Goal: Information Seeking & Learning: Learn about a topic

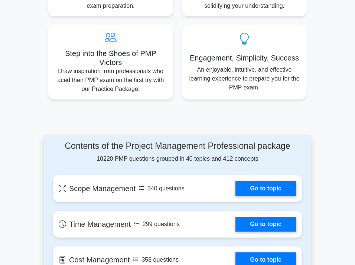
scroll to position [460, 0]
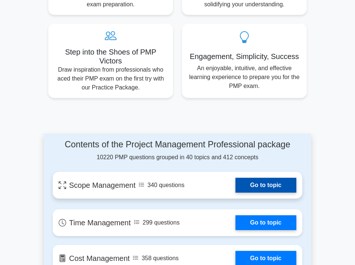
click at [250, 178] on link "Go to topic" at bounding box center [265, 185] width 61 height 15
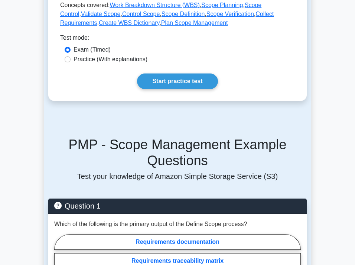
scroll to position [386, 0]
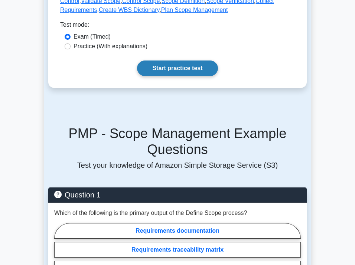
click at [184, 66] on link "Start practice test" at bounding box center [177, 69] width 81 height 16
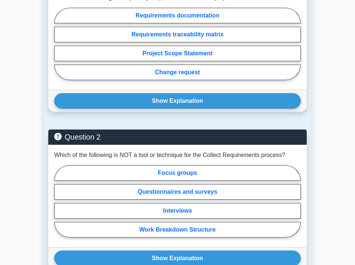
scroll to position [619, 0]
